Goal: Task Accomplishment & Management: Manage account settings

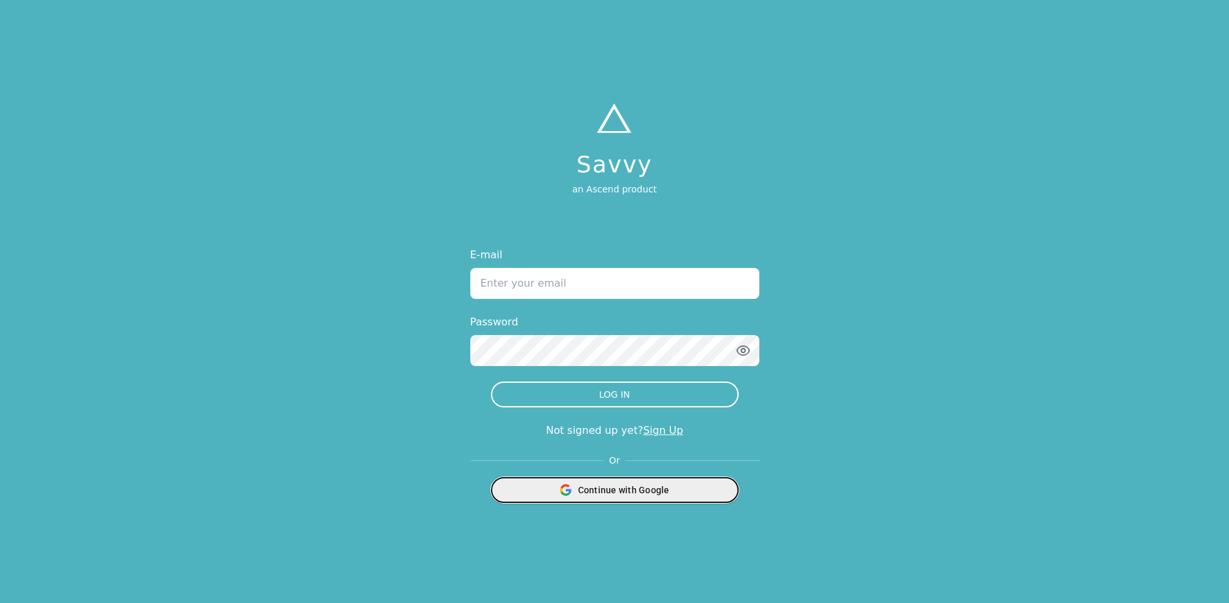
click at [664, 496] on div "Continue with Google" at bounding box center [614, 490] width 231 height 25
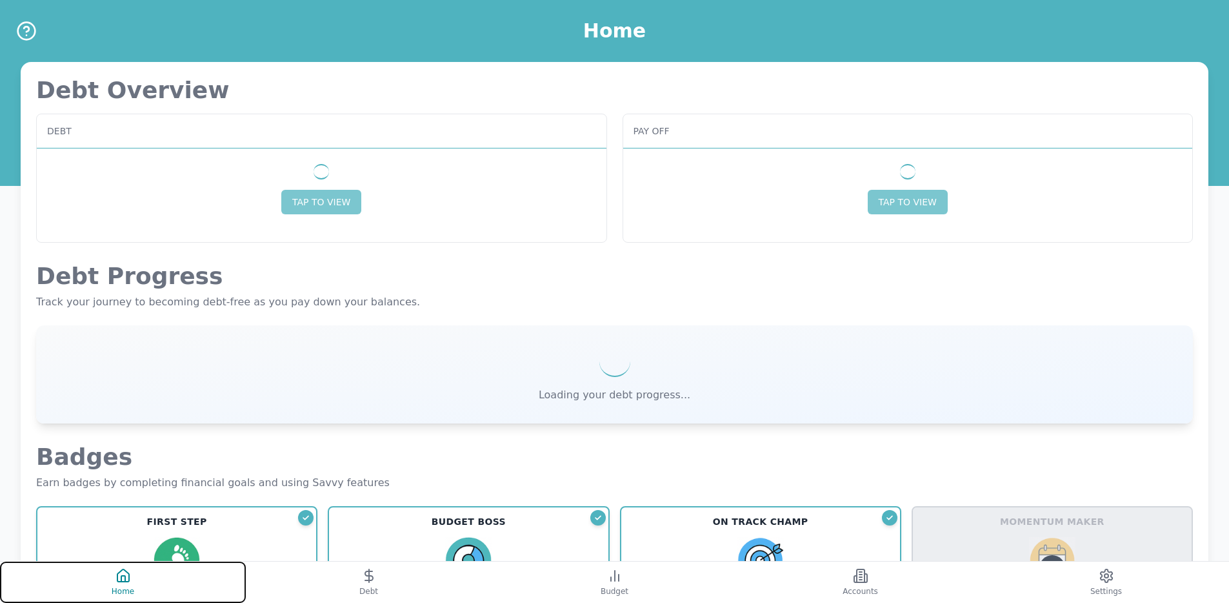
click at [137, 571] on button "Home" at bounding box center [123, 581] width 246 height 41
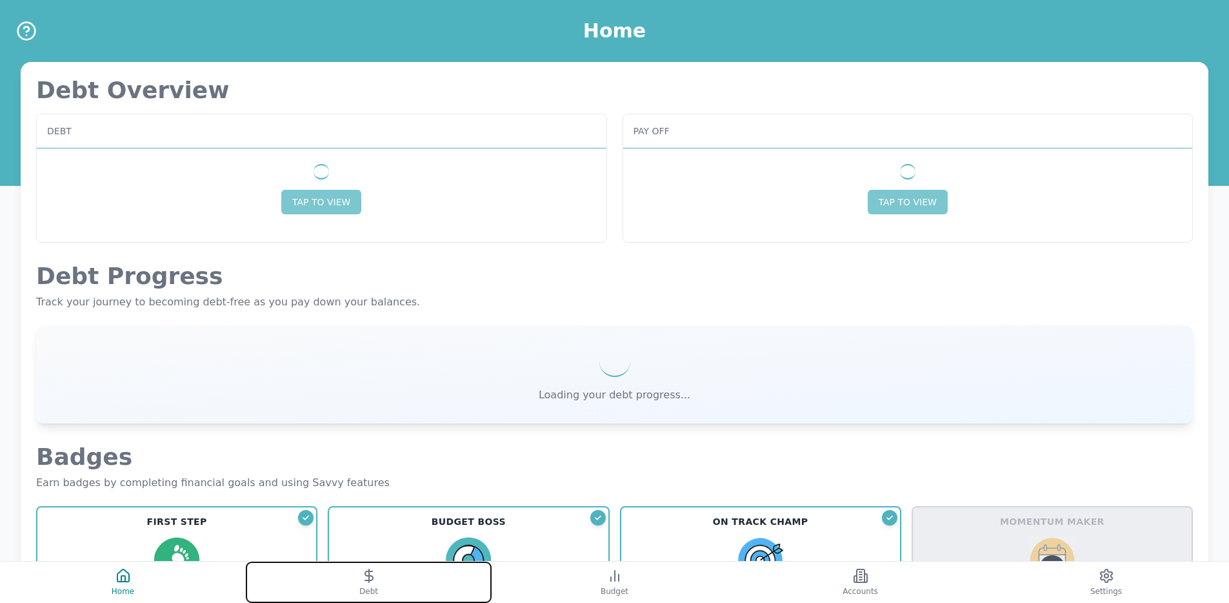
click at [277, 584] on button "Debt" at bounding box center [369, 581] width 246 height 41
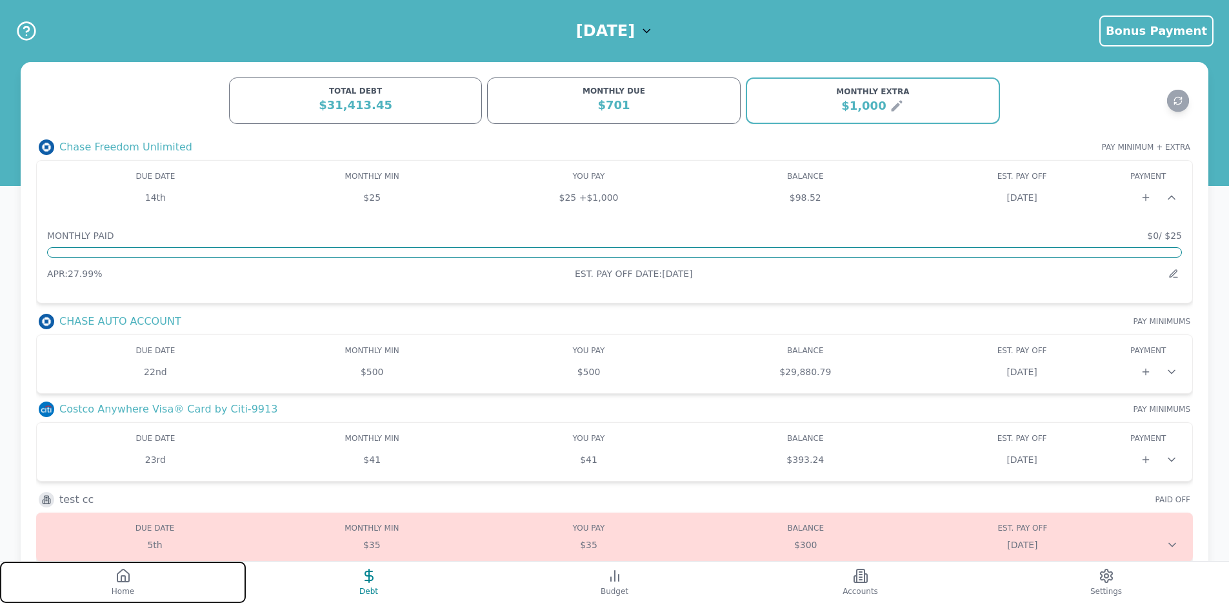
click at [220, 583] on button "Home" at bounding box center [123, 581] width 246 height 41
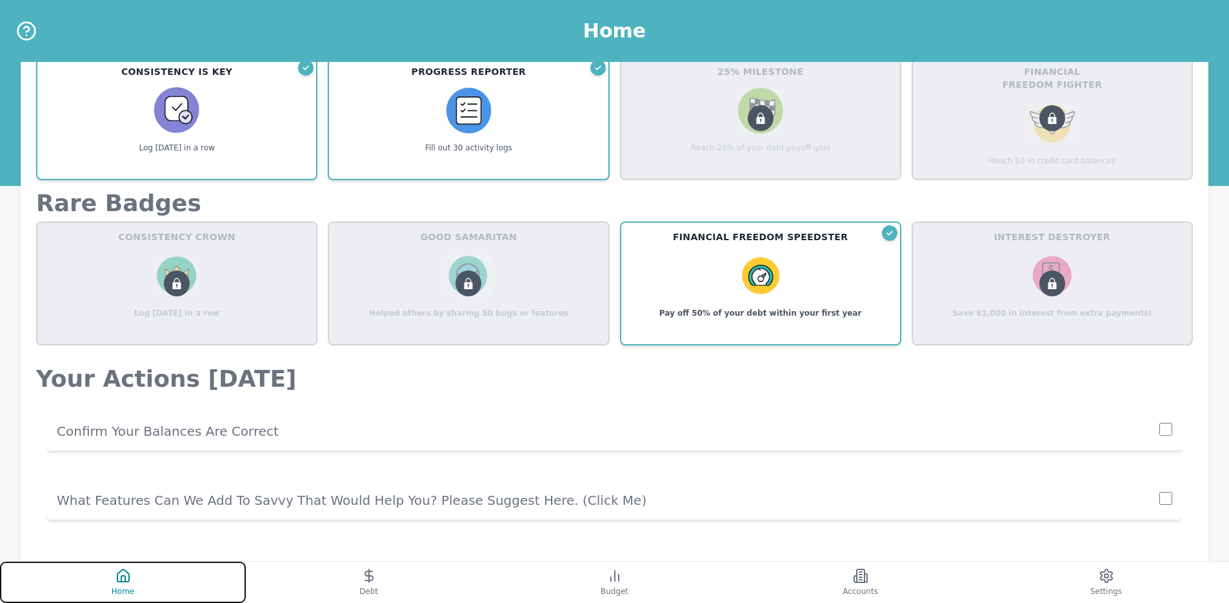
scroll to position [839, 0]
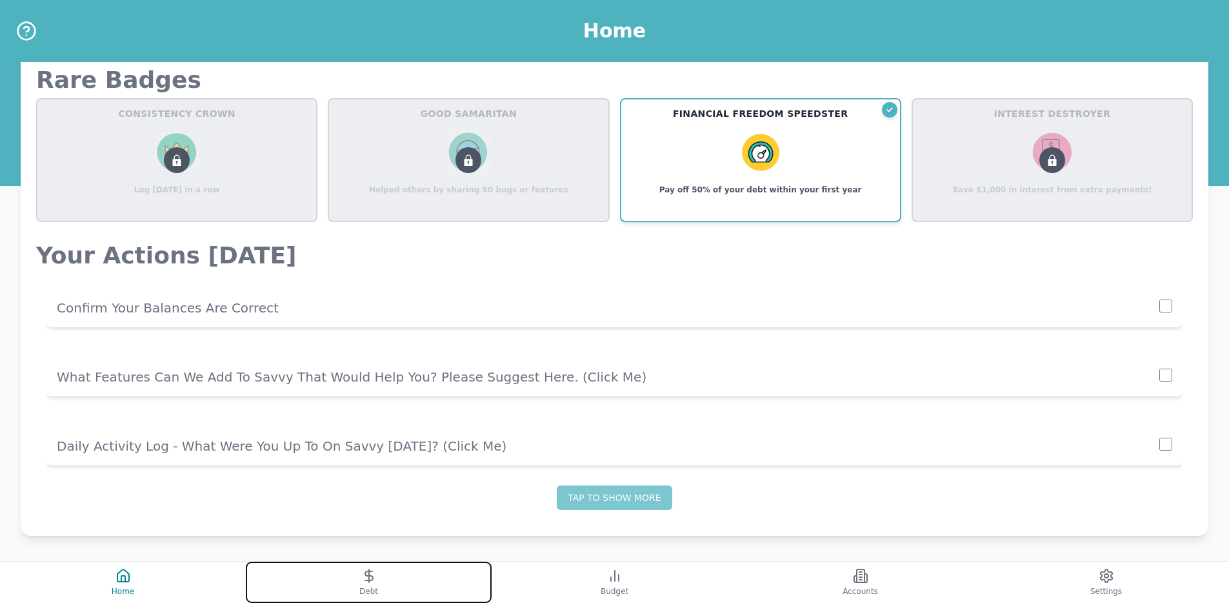
click at [399, 584] on button "Debt" at bounding box center [369, 581] width 246 height 41
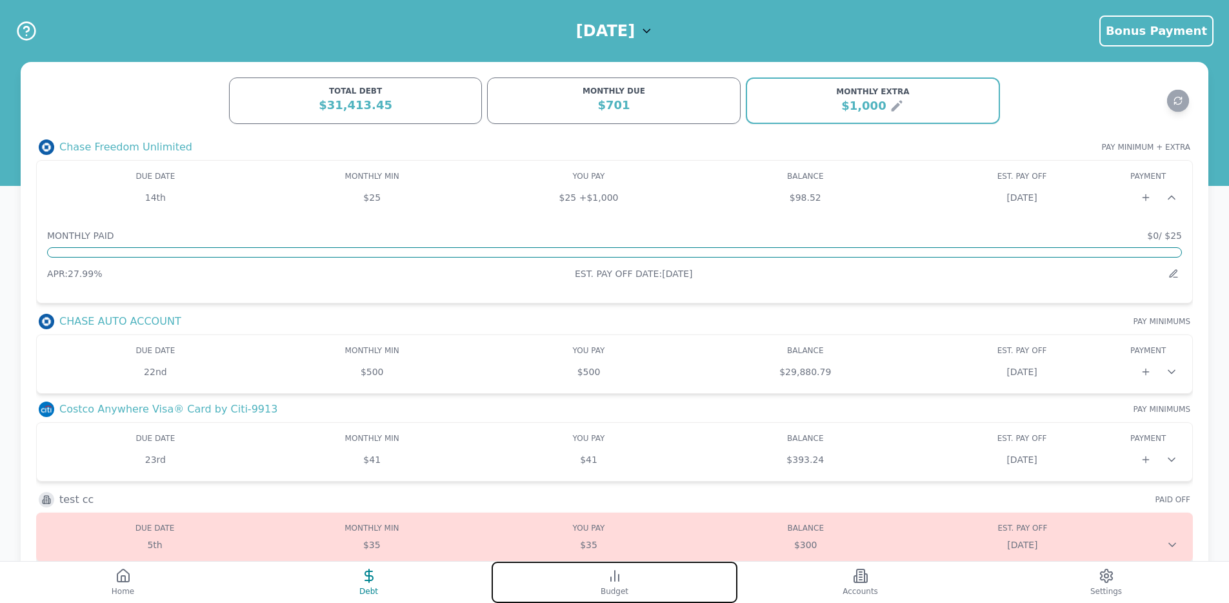
click at [596, 581] on button "Budget" at bounding box center [615, 581] width 246 height 41
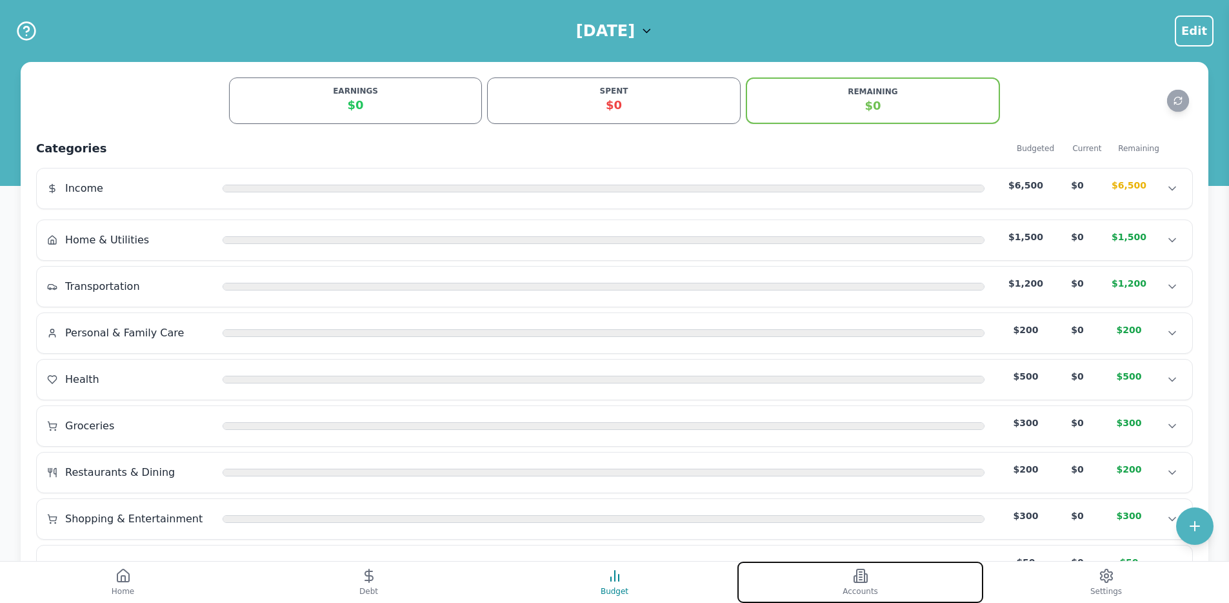
click at [814, 583] on button "Accounts" at bounding box center [861, 581] width 246 height 41
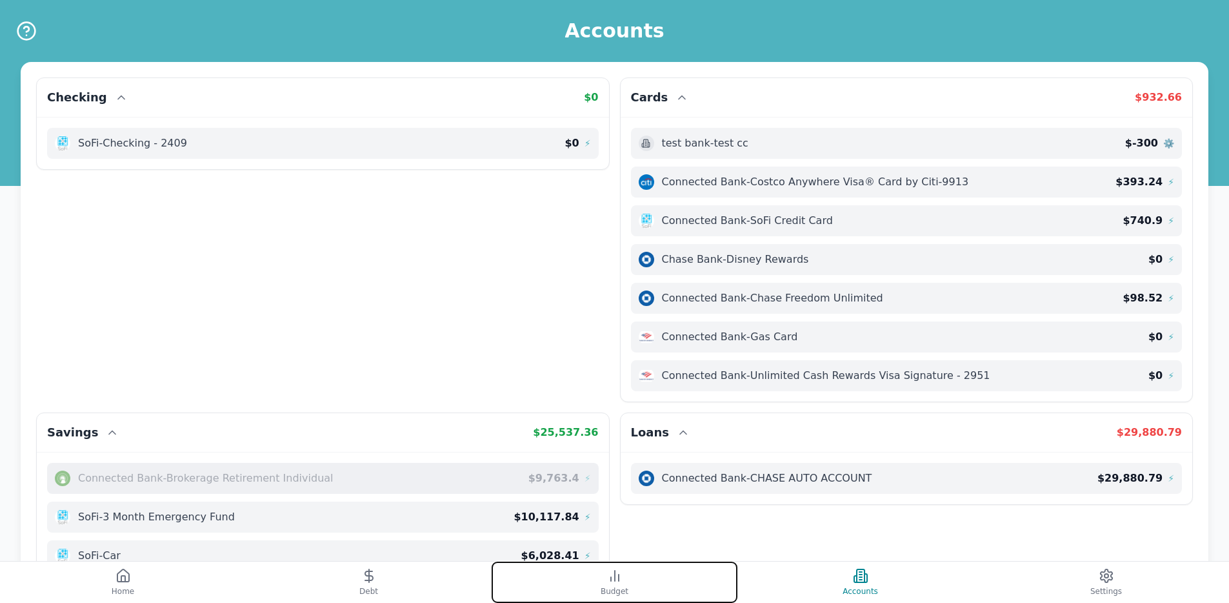
click at [701, 576] on button "Budget" at bounding box center [615, 581] width 246 height 41
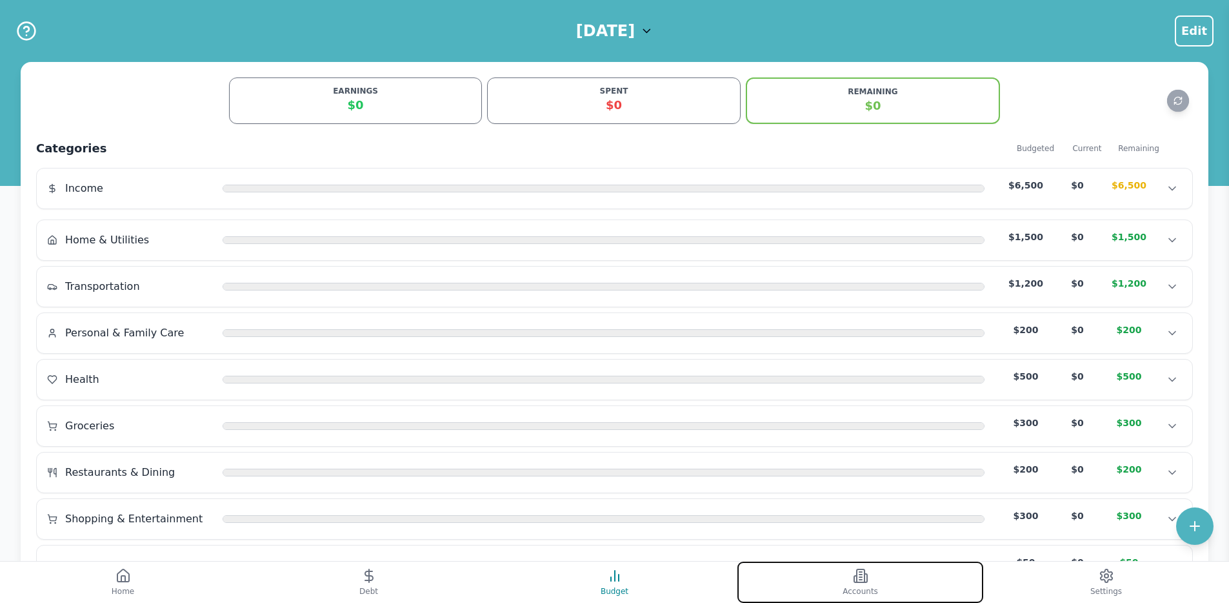
click at [821, 581] on button "Accounts" at bounding box center [861, 581] width 246 height 41
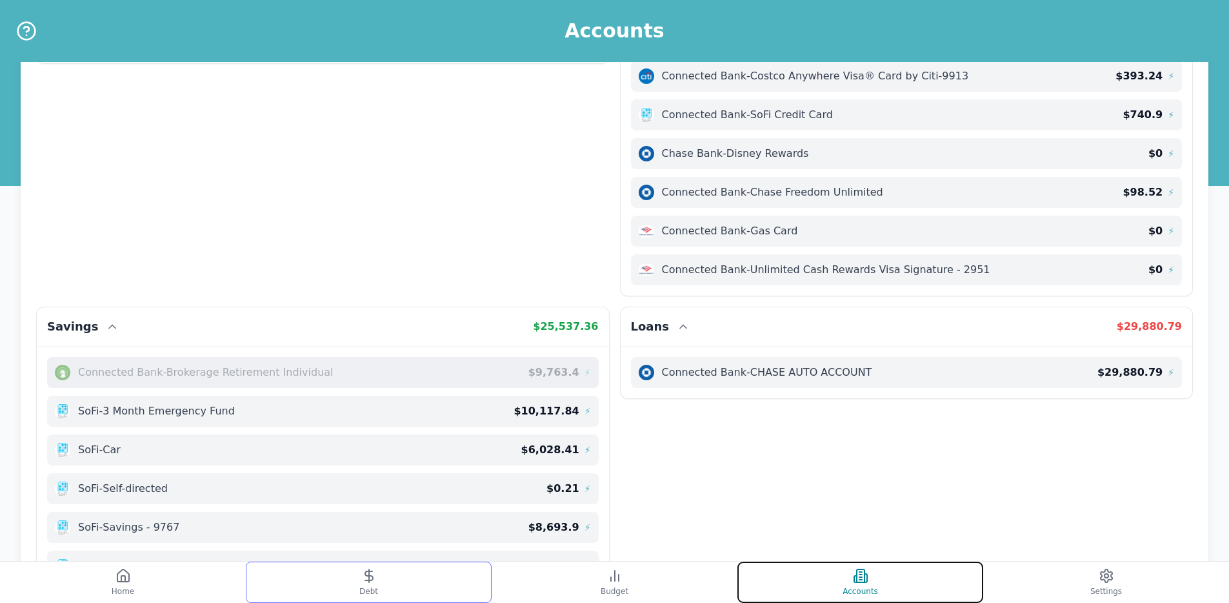
scroll to position [72, 0]
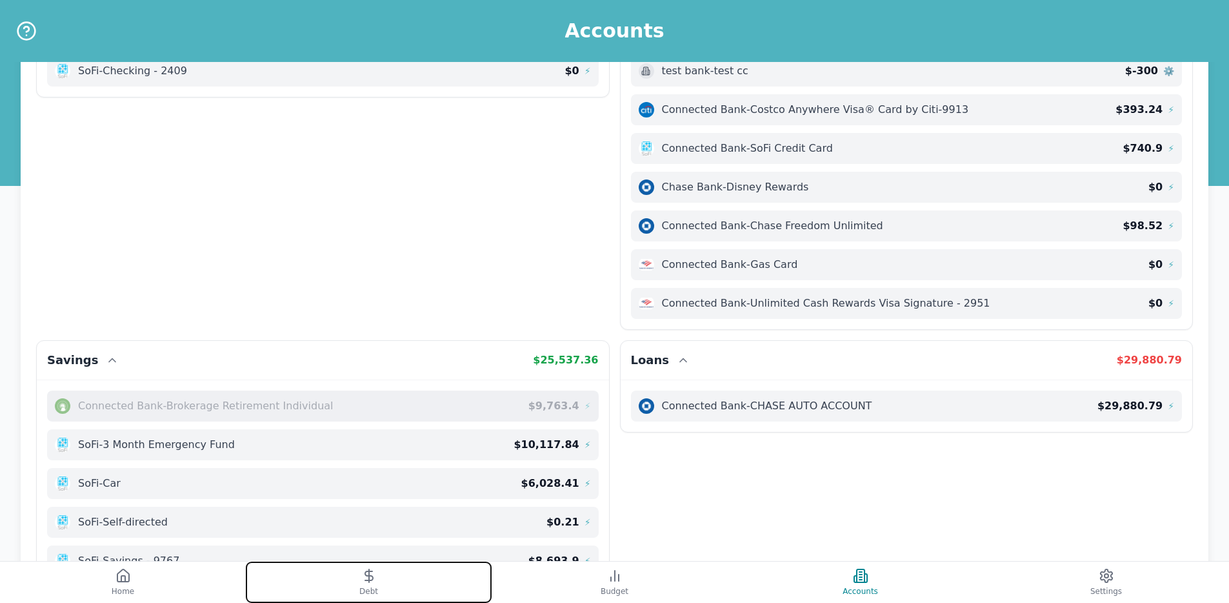
click at [397, 581] on button "Debt" at bounding box center [369, 581] width 246 height 41
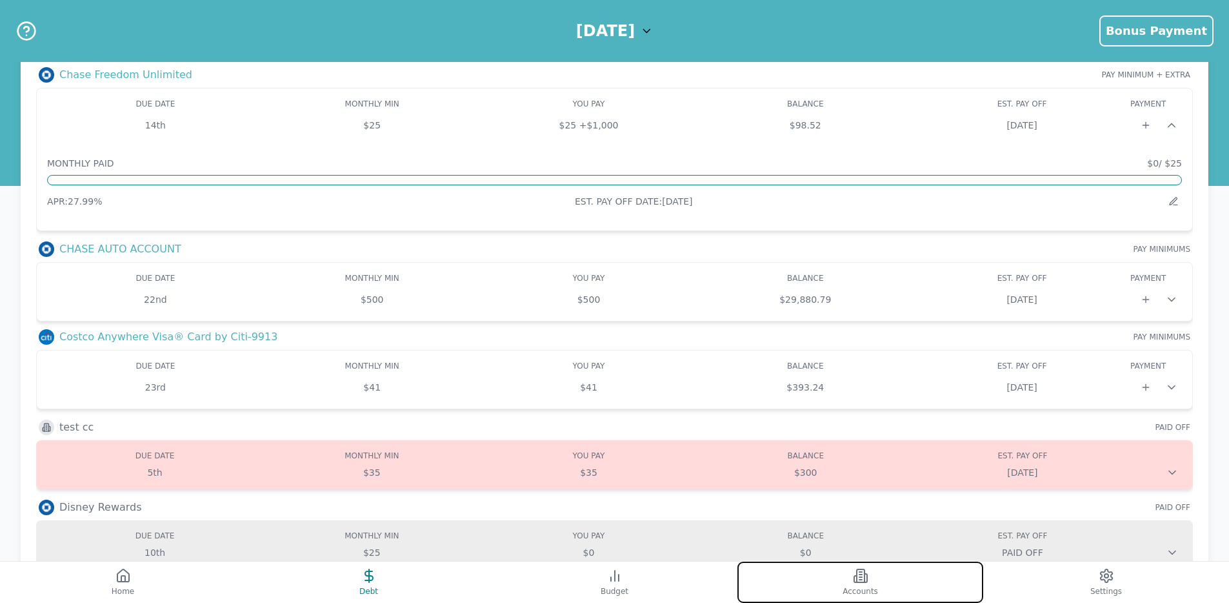
click at [870, 583] on button "Accounts" at bounding box center [861, 581] width 246 height 41
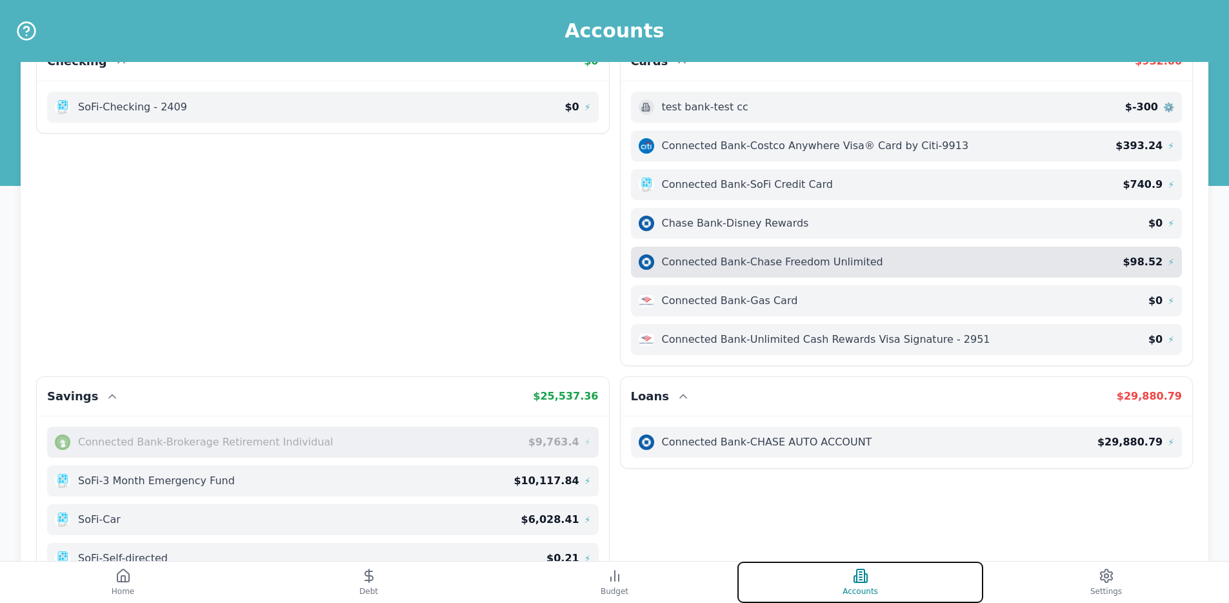
scroll to position [26, 0]
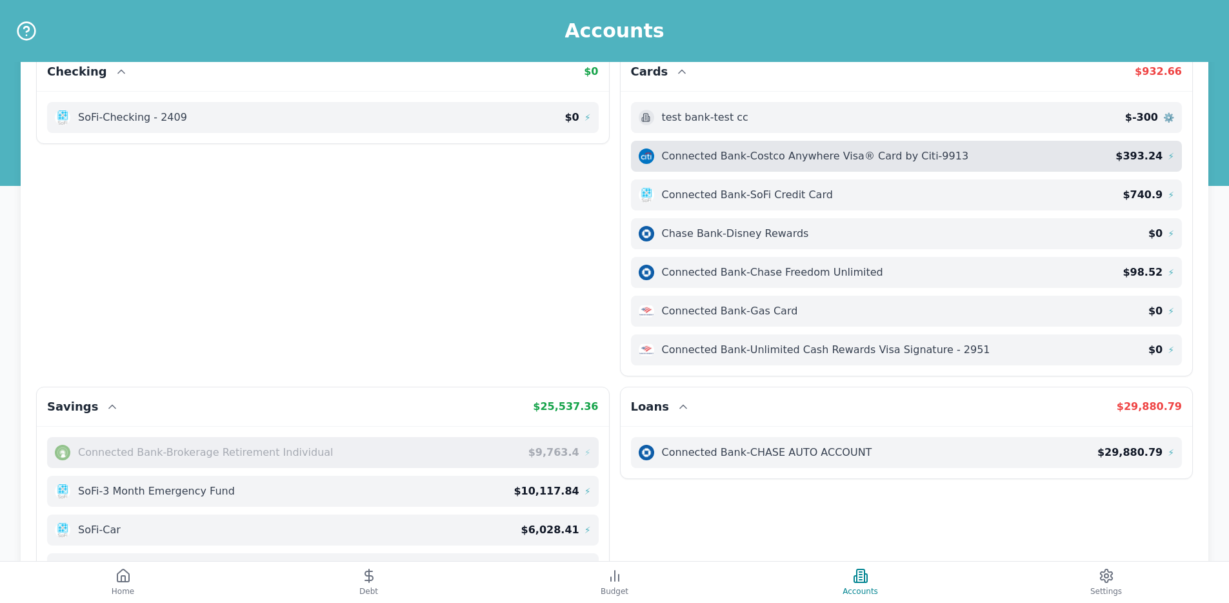
click at [791, 157] on span "Connected Bank - Costco Anywhere Visa® Card by Citi-9913" at bounding box center [815, 155] width 307 height 15
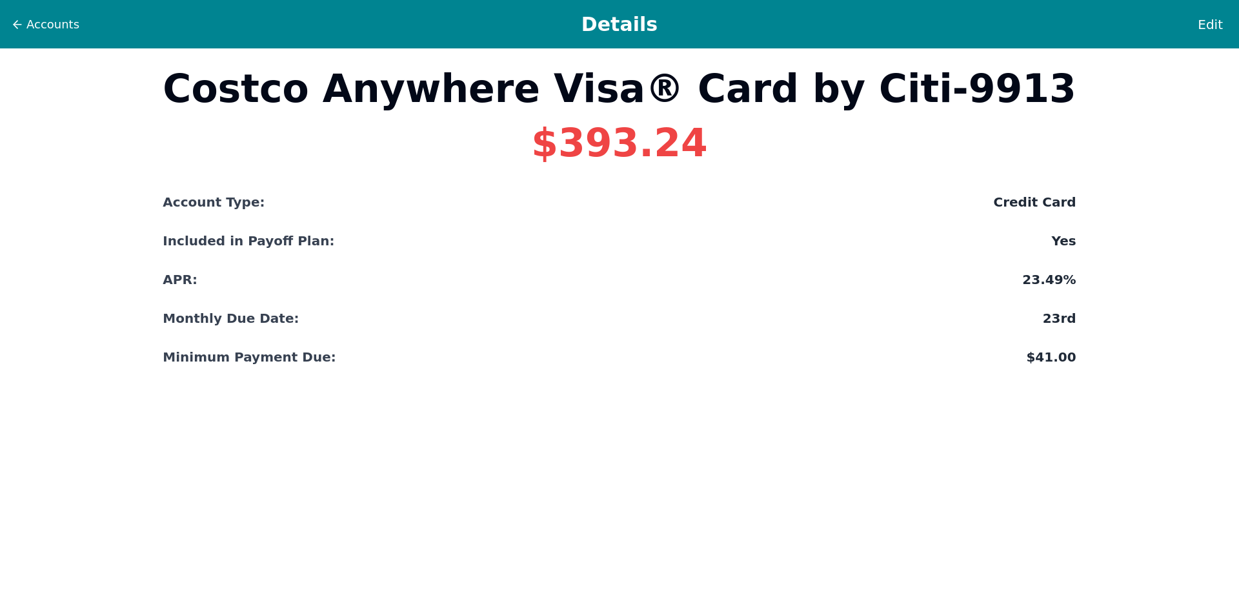
click at [1196, 33] on div "Edit" at bounding box center [1196, 25] width 65 height 30
click at [1205, 24] on span "Edit" at bounding box center [1210, 24] width 25 height 18
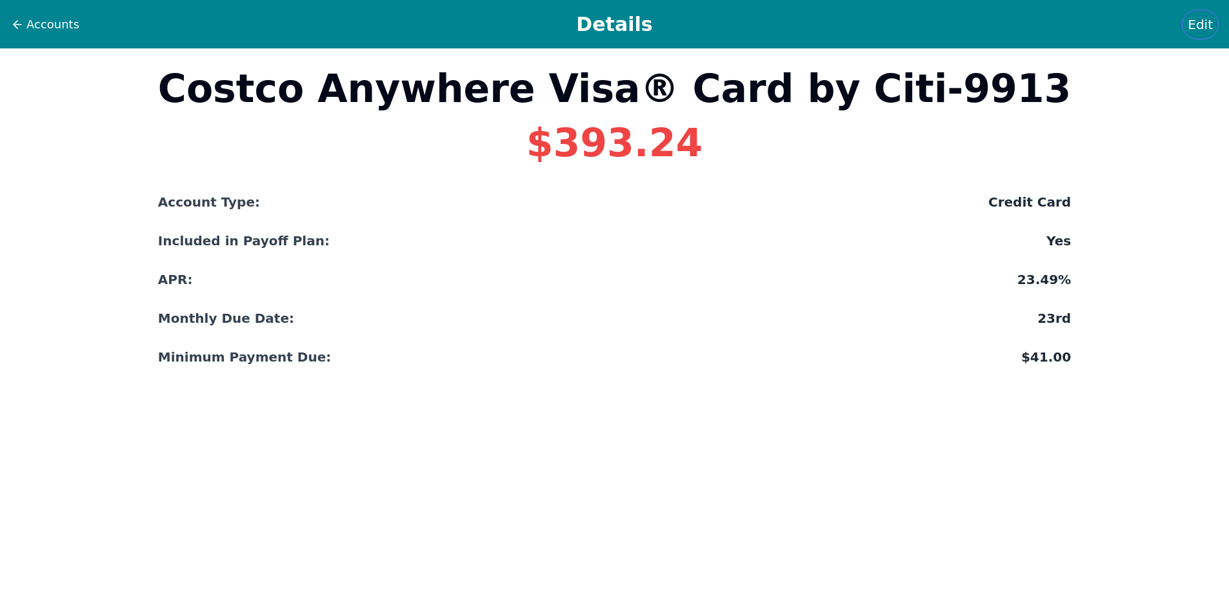
select select "credit"
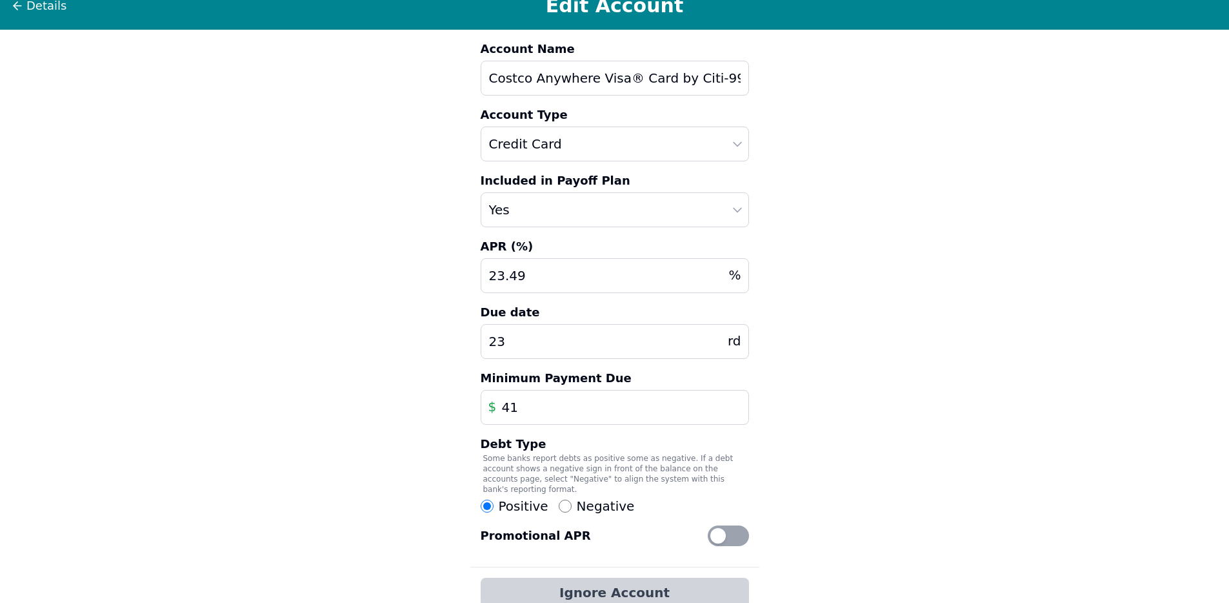
scroll to position [95, 0]
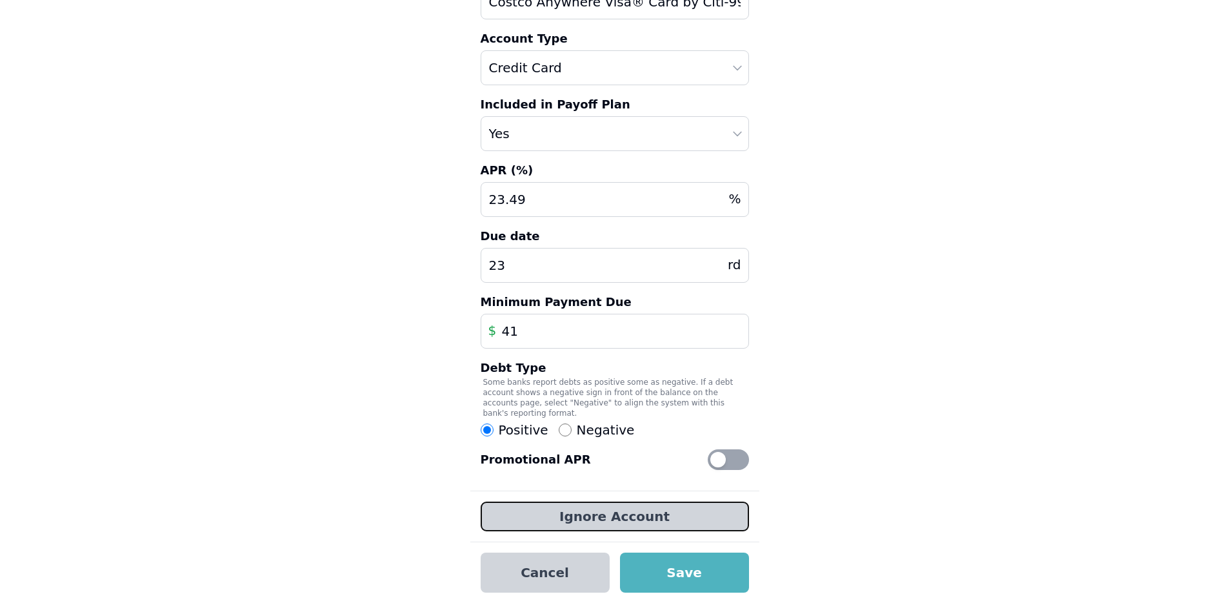
click at [614, 518] on button "Ignore Account" at bounding box center [615, 516] width 268 height 30
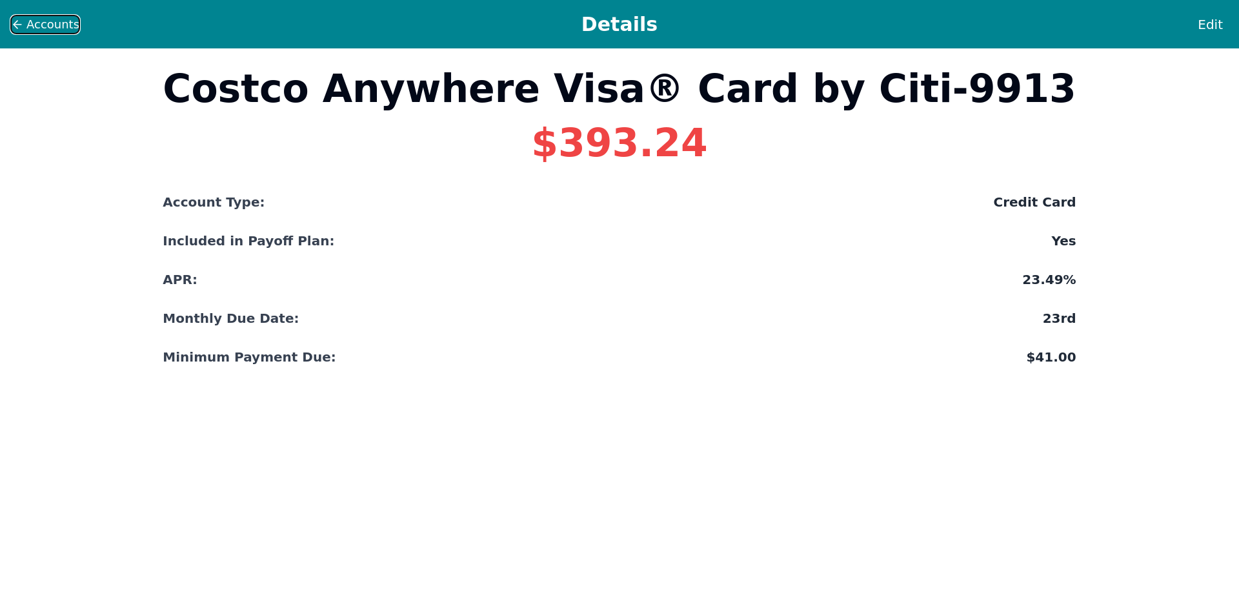
click at [75, 25] on span "Accounts" at bounding box center [52, 24] width 53 height 18
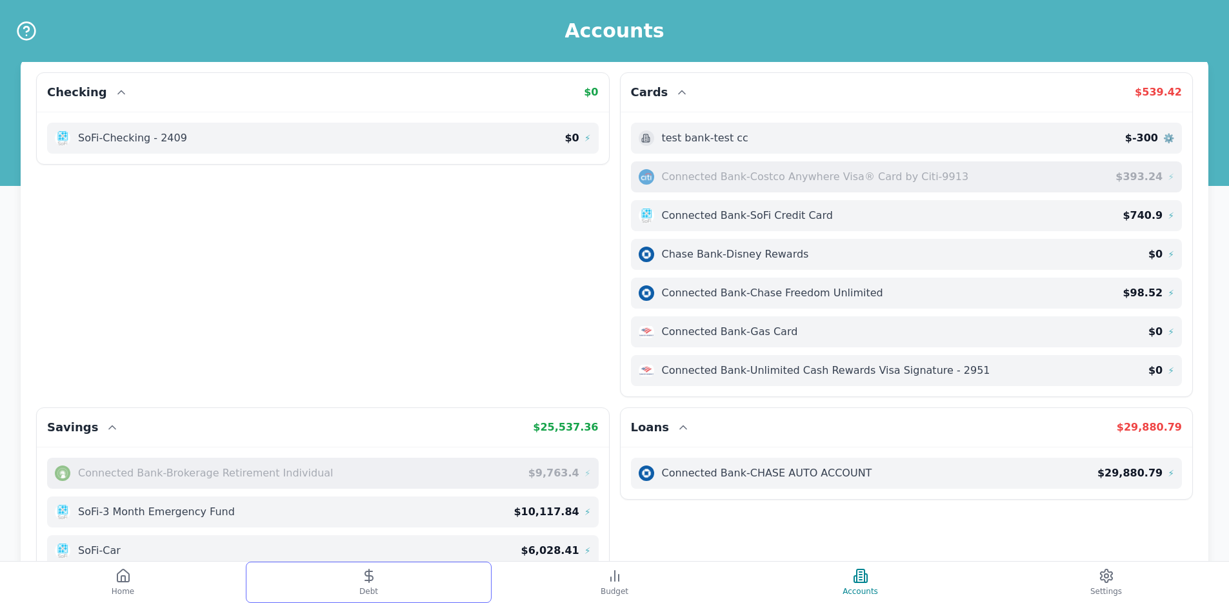
scroll to position [17, 0]
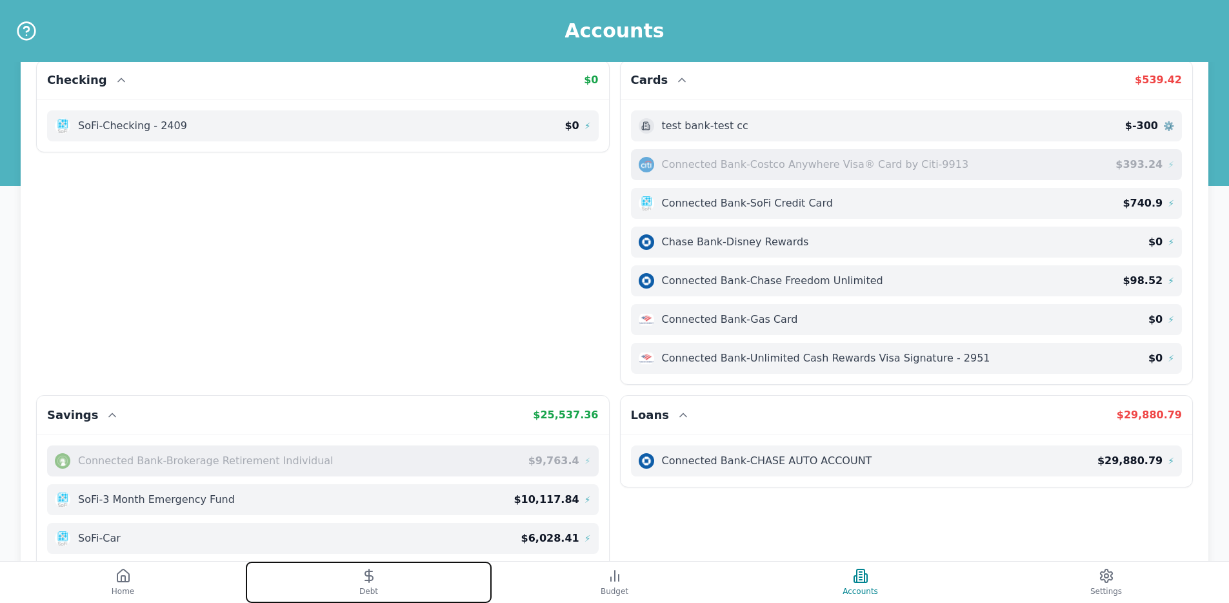
click at [384, 579] on button "Debt" at bounding box center [369, 581] width 246 height 41
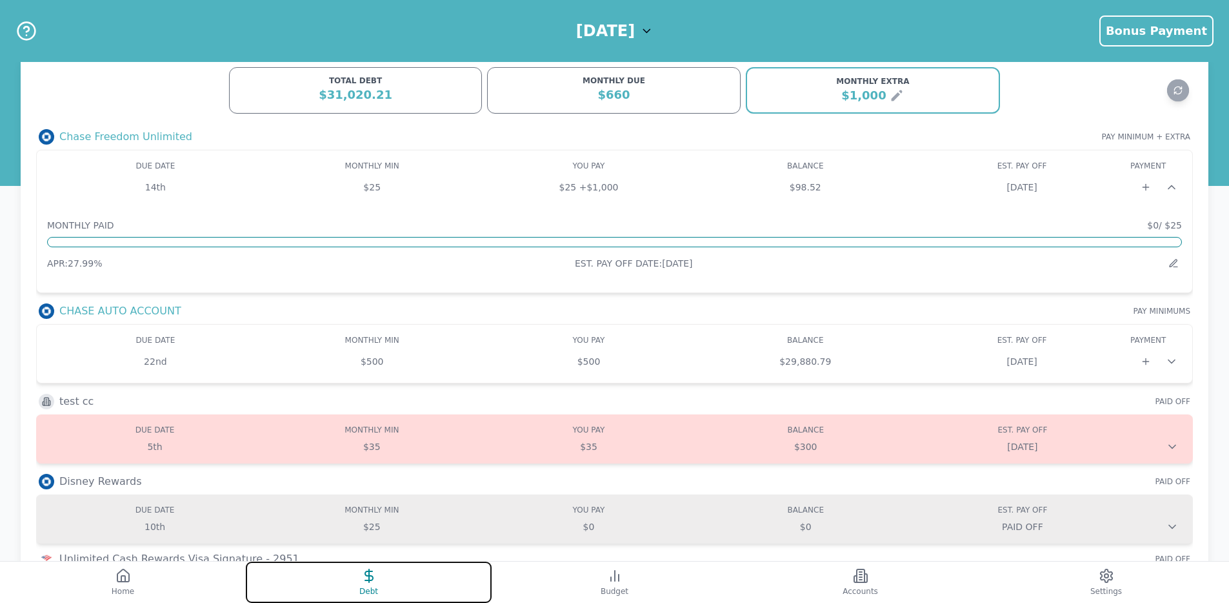
scroll to position [11, 0]
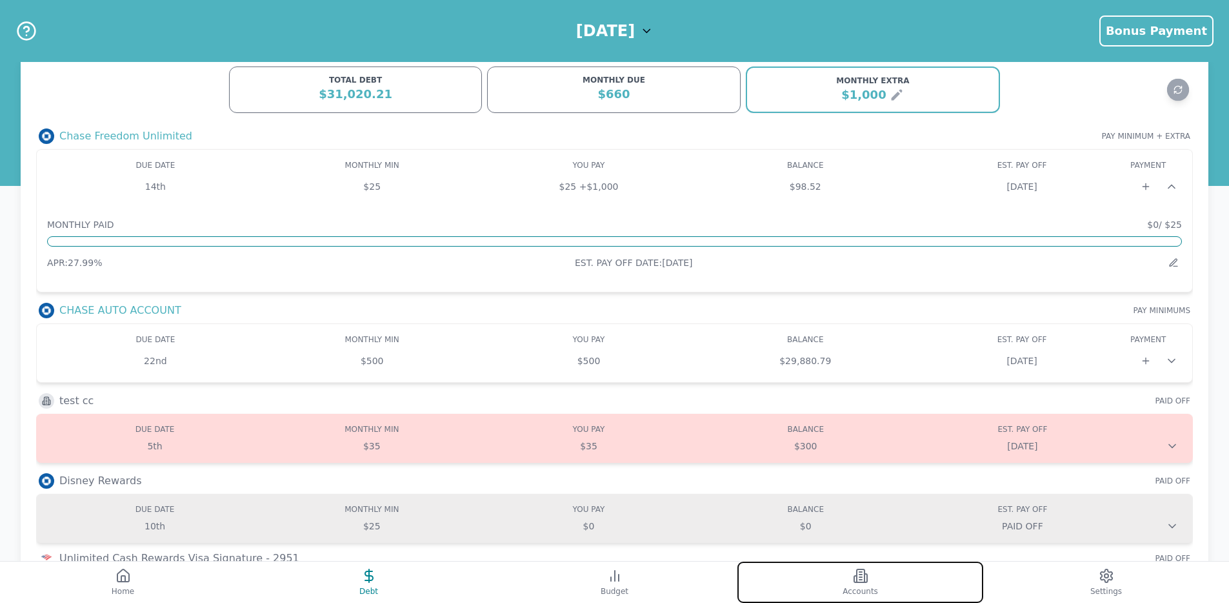
click at [819, 575] on button "Accounts" at bounding box center [861, 581] width 246 height 41
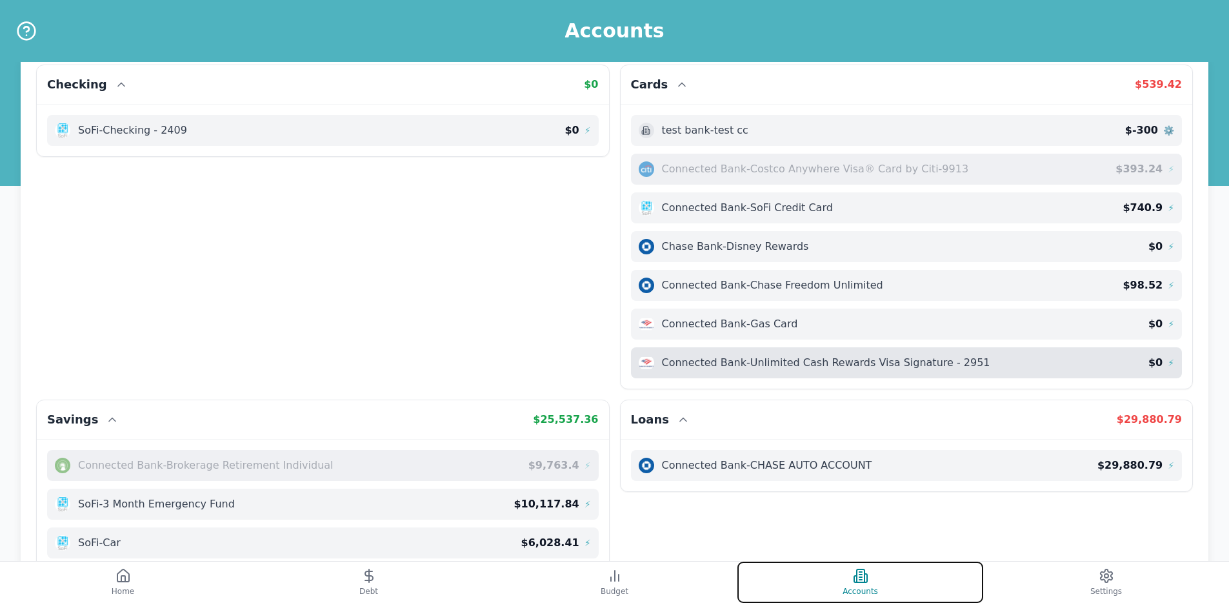
scroll to position [14, 0]
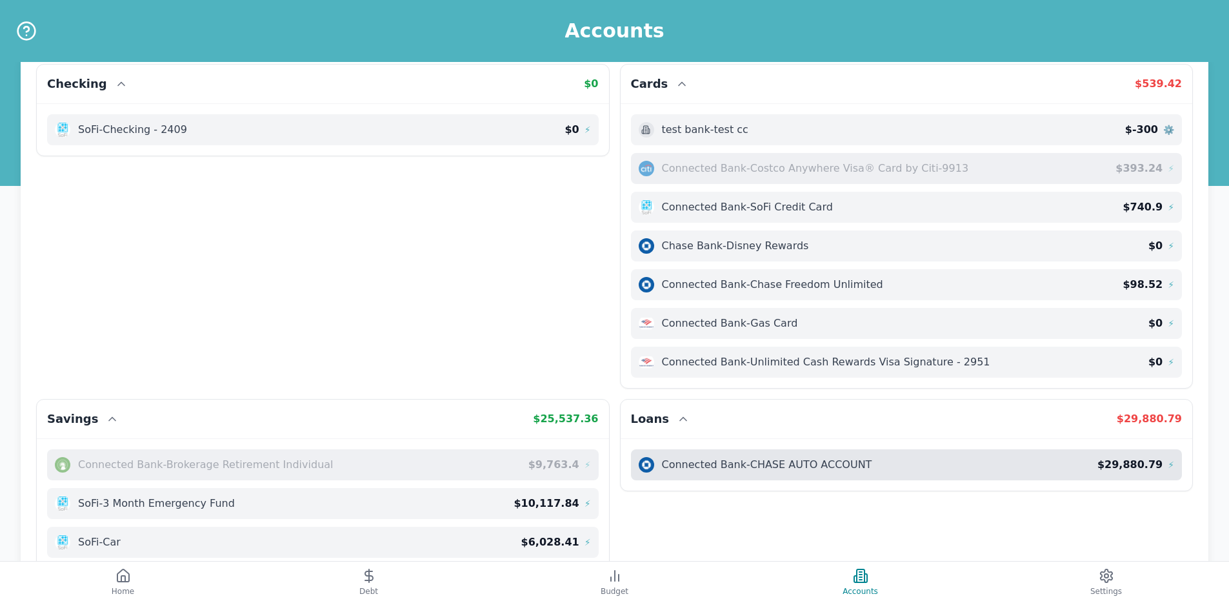
click at [778, 470] on span "Connected Bank - CHASE AUTO ACCOUNT" at bounding box center [767, 464] width 210 height 15
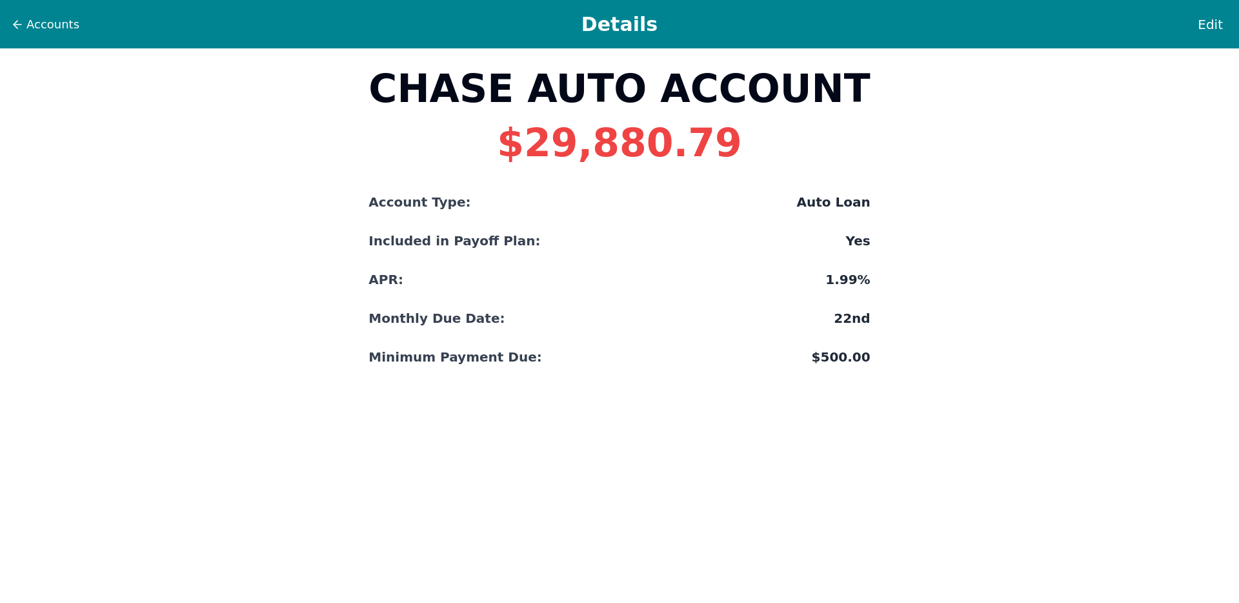
click at [16, 39] on div "Accounts Details Edit" at bounding box center [619, 24] width 1239 height 48
click at [72, 28] on span "Accounts" at bounding box center [52, 24] width 53 height 18
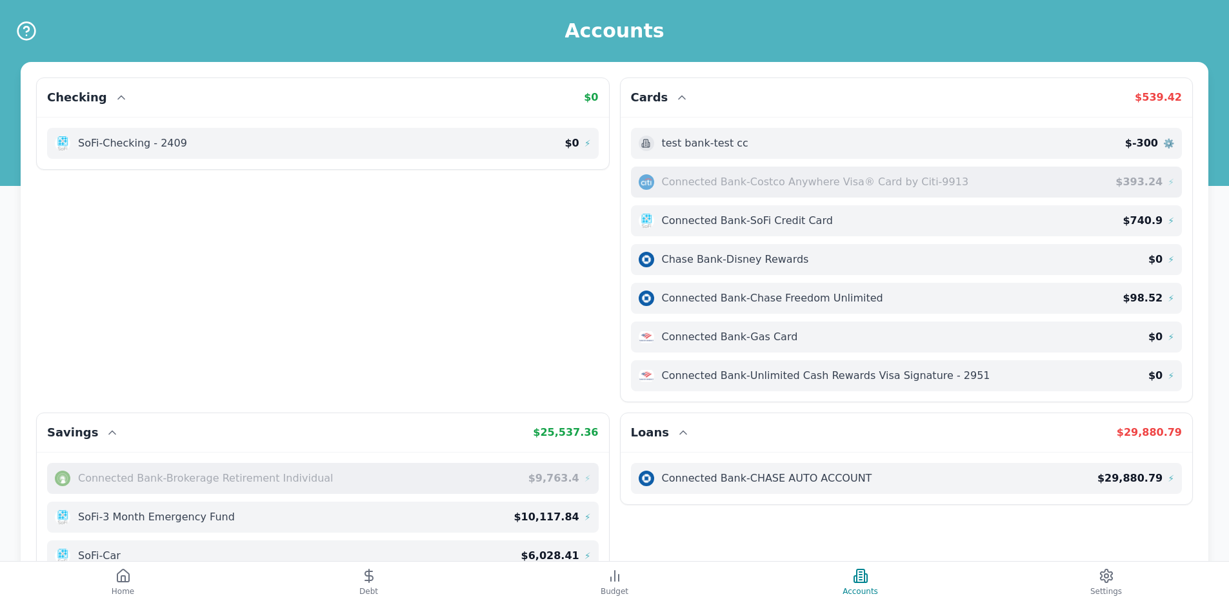
click at [747, 174] on span "Connected Bank - Costco Anywhere Visa® Card by Citi-9913" at bounding box center [815, 181] width 307 height 15
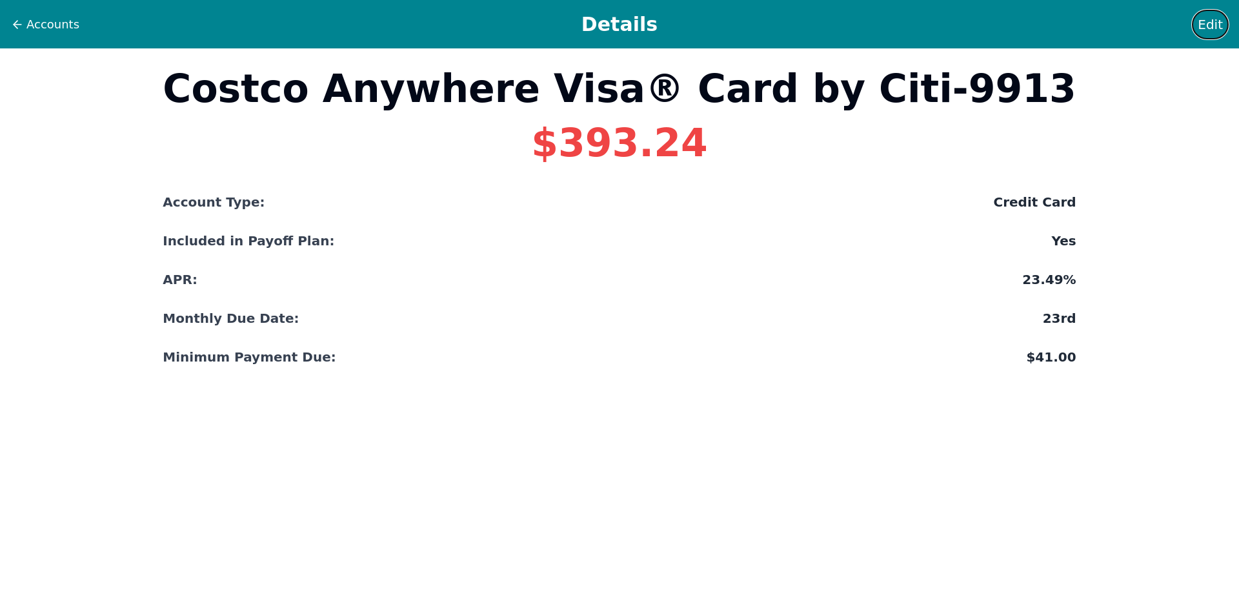
click at [1217, 31] on span "Edit" at bounding box center [1210, 24] width 25 height 18
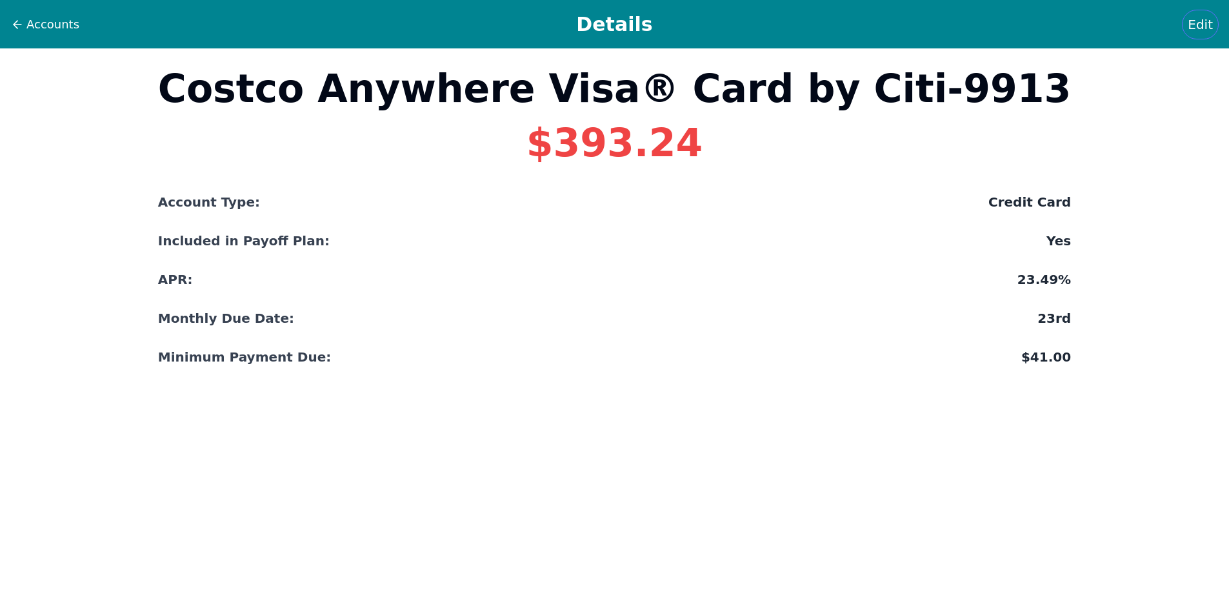
select select "credit"
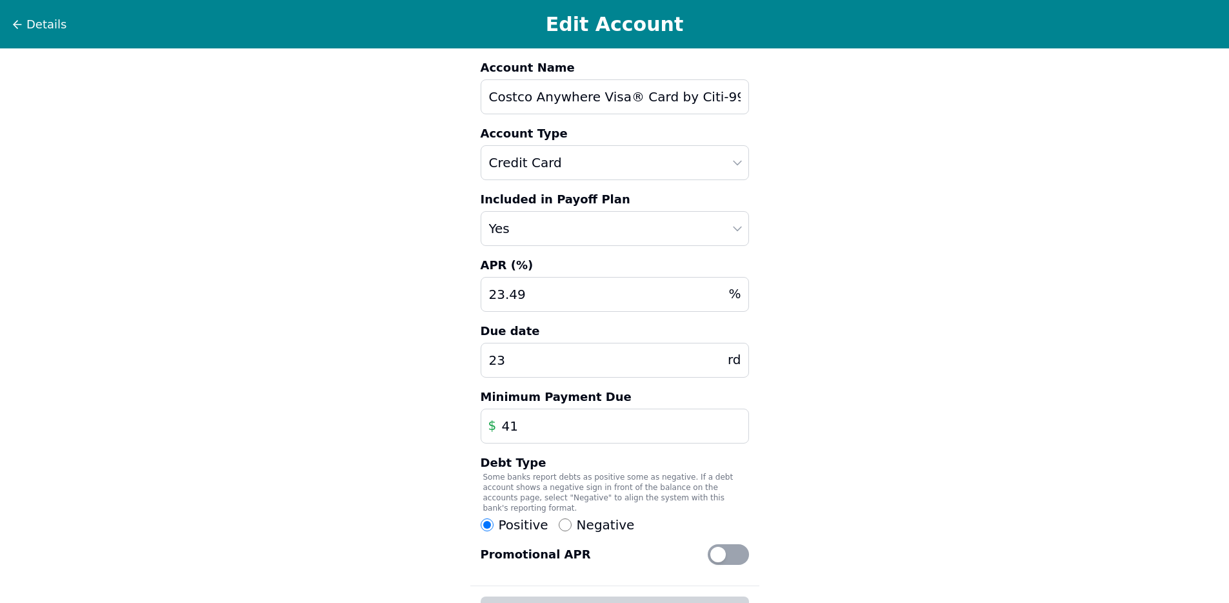
scroll to position [95, 0]
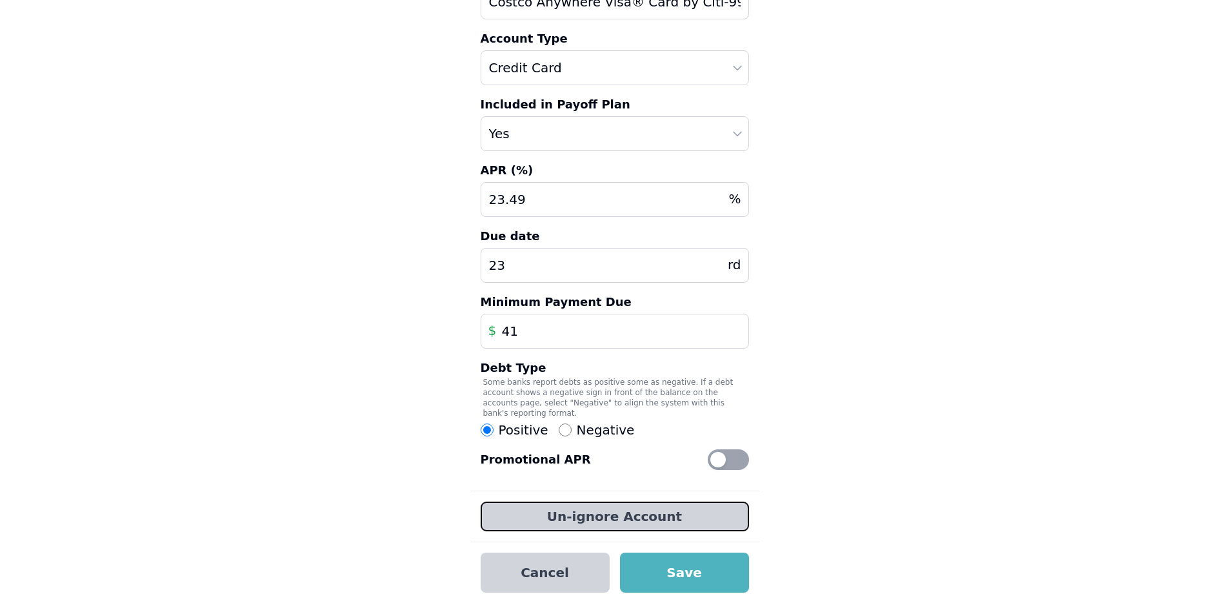
click at [579, 507] on button "Un-ignore Account" at bounding box center [615, 516] width 268 height 30
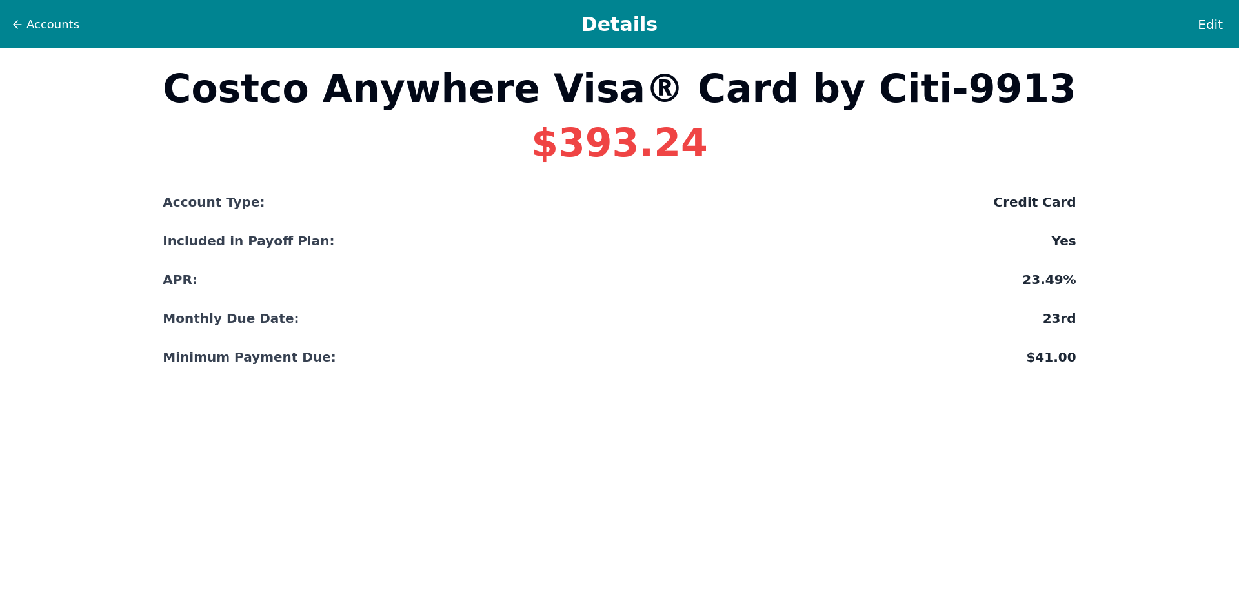
click at [7, 26] on div "Accounts Details Edit" at bounding box center [619, 24] width 1239 height 48
click at [12, 25] on icon at bounding box center [17, 24] width 13 height 13
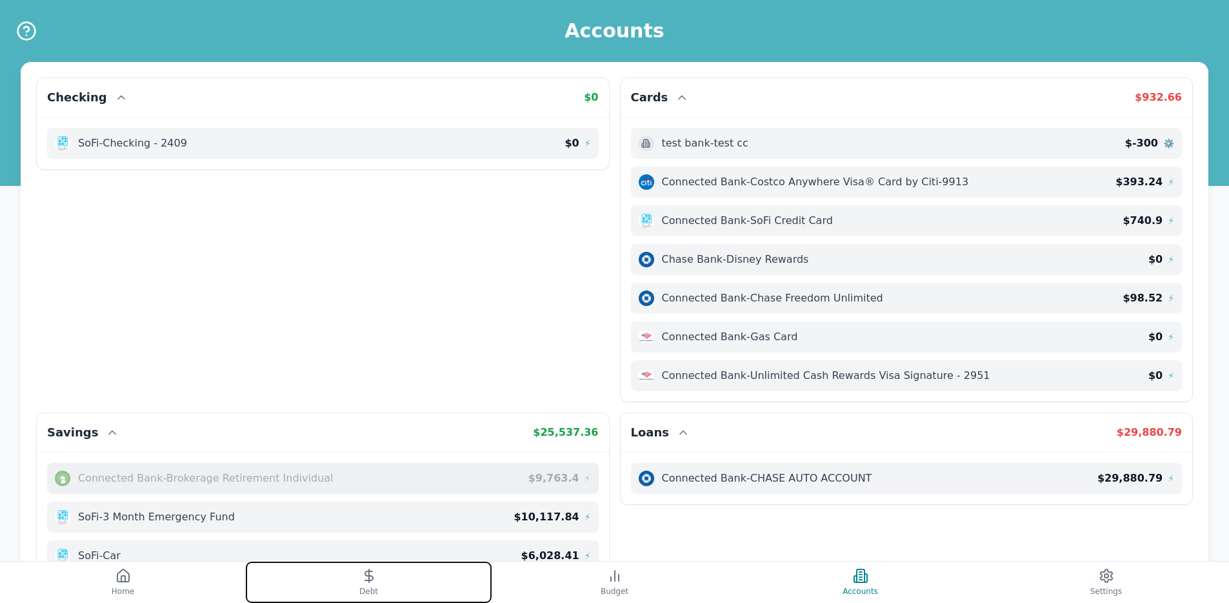
click at [307, 579] on button "Debt" at bounding box center [369, 581] width 246 height 41
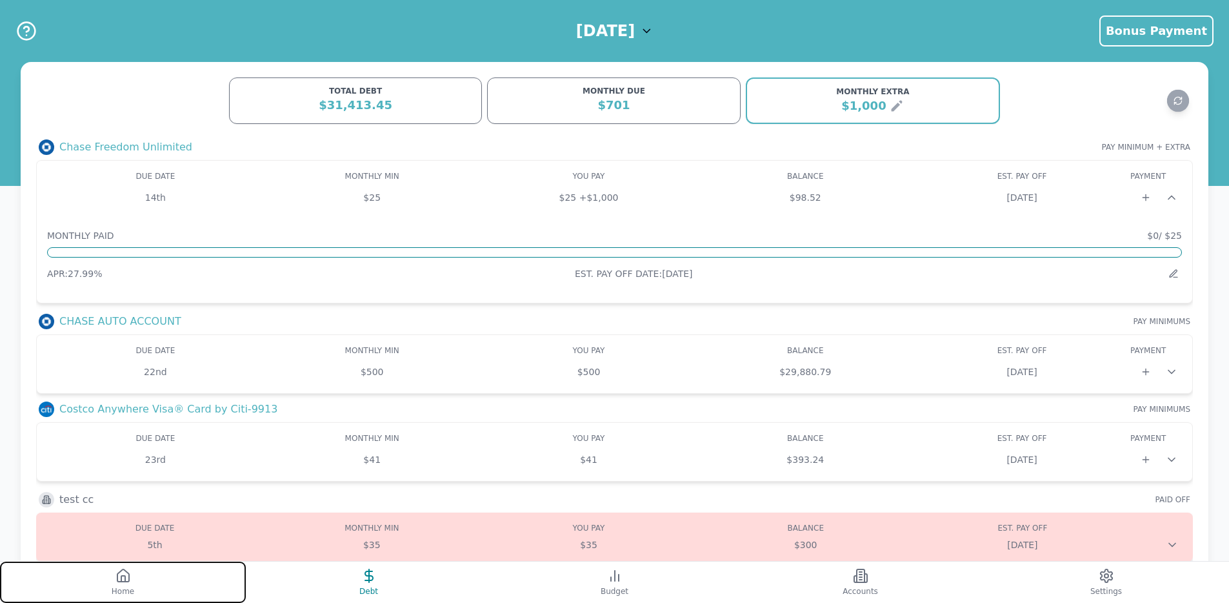
click at [168, 587] on button "Home" at bounding box center [123, 581] width 246 height 41
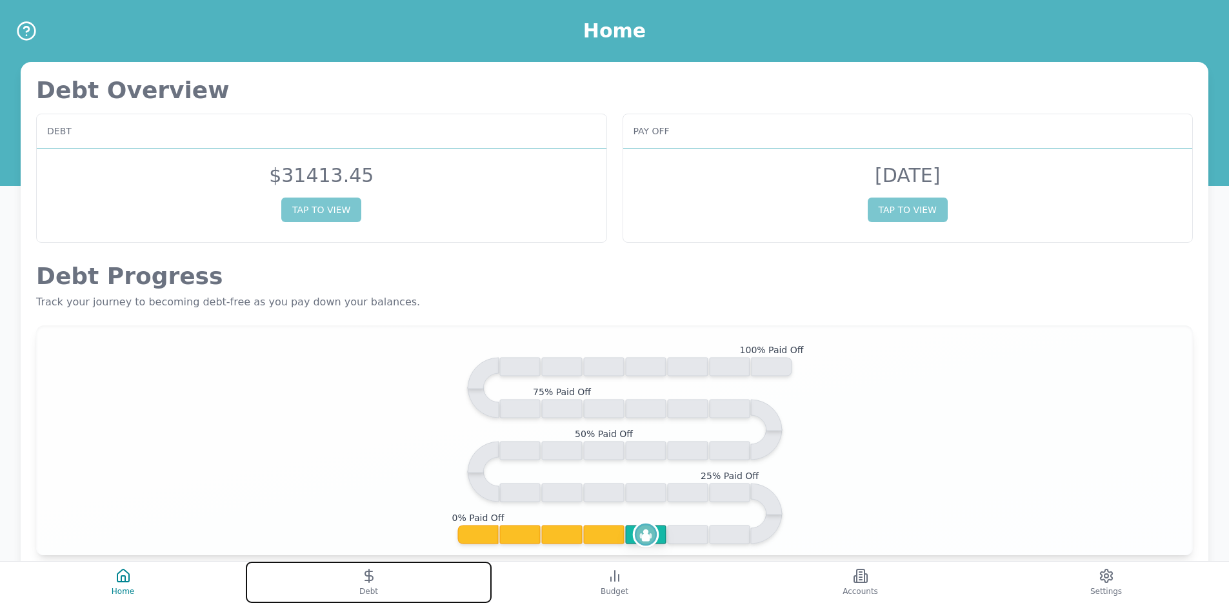
click at [370, 578] on icon at bounding box center [368, 575] width 15 height 15
